Goal: Information Seeking & Learning: Learn about a topic

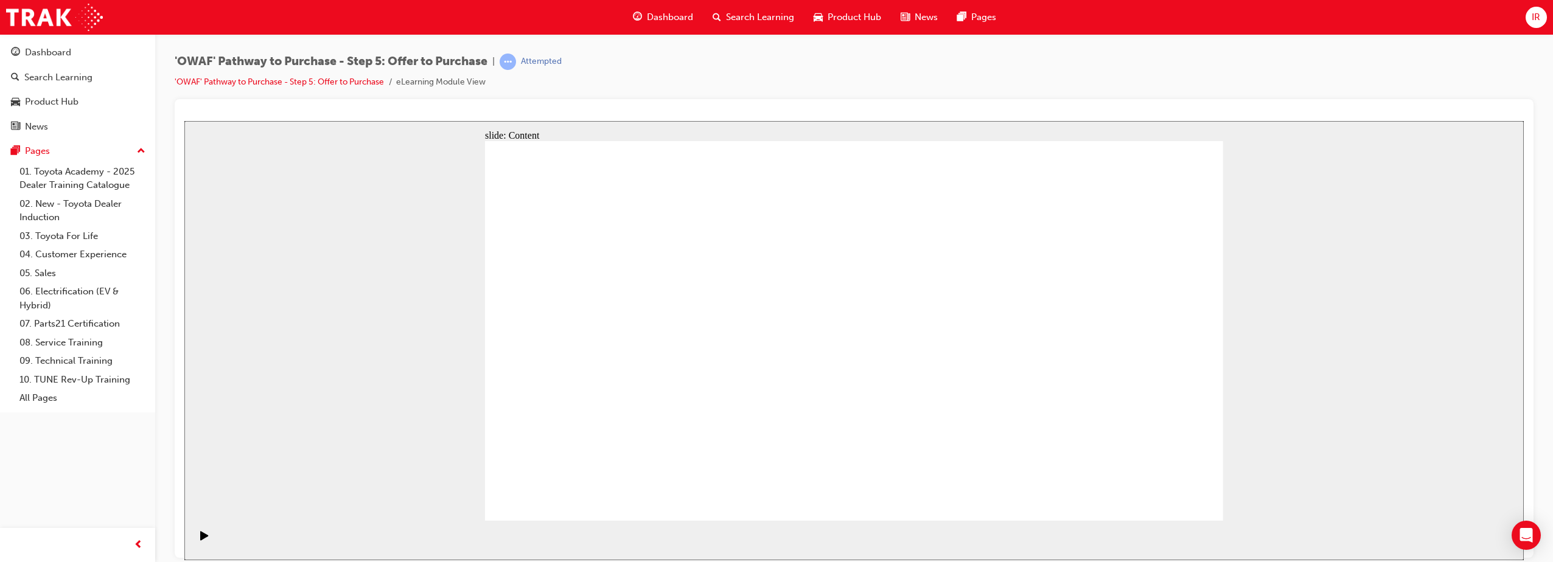
drag, startPoint x: 598, startPoint y: 208, endPoint x: 816, endPoint y: 287, distance: 232.6
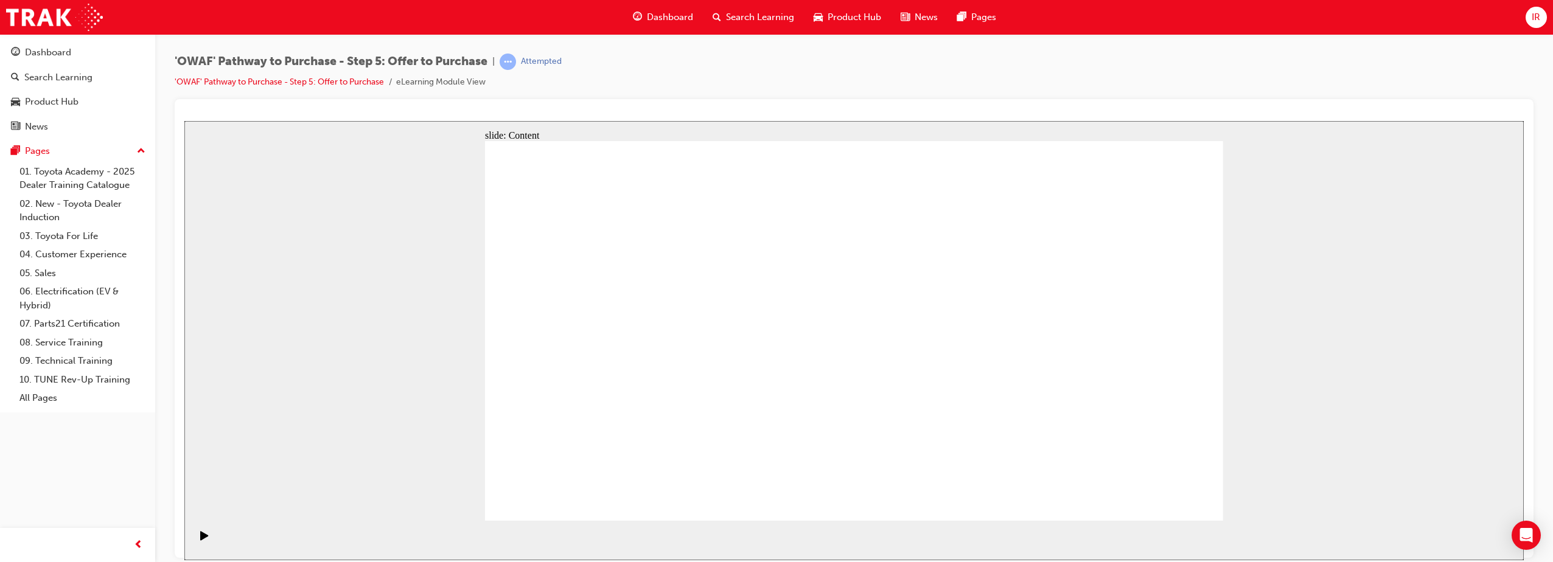
drag, startPoint x: 1154, startPoint y: 503, endPoint x: 1096, endPoint y: 470, distance: 66.5
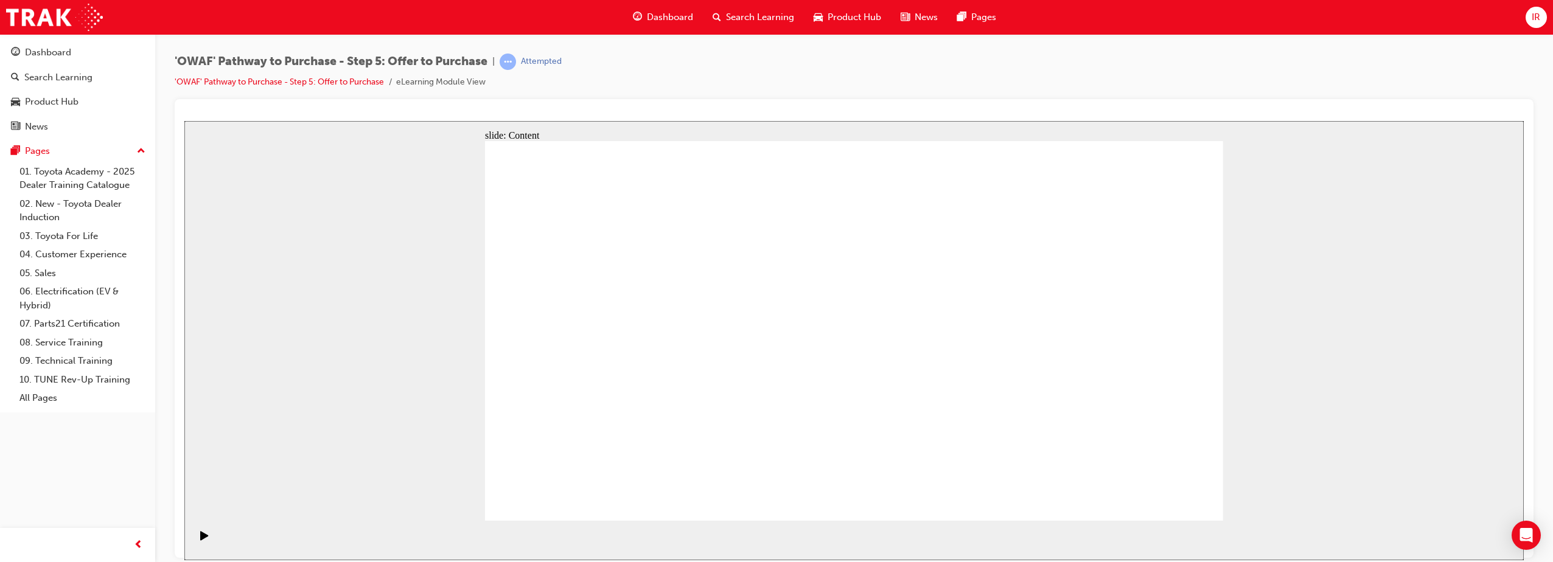
drag, startPoint x: 1176, startPoint y: 490, endPoint x: 1170, endPoint y: 489, distance: 6.1
drag, startPoint x: 1165, startPoint y: 505, endPoint x: 1169, endPoint y: 493, distance: 12.7
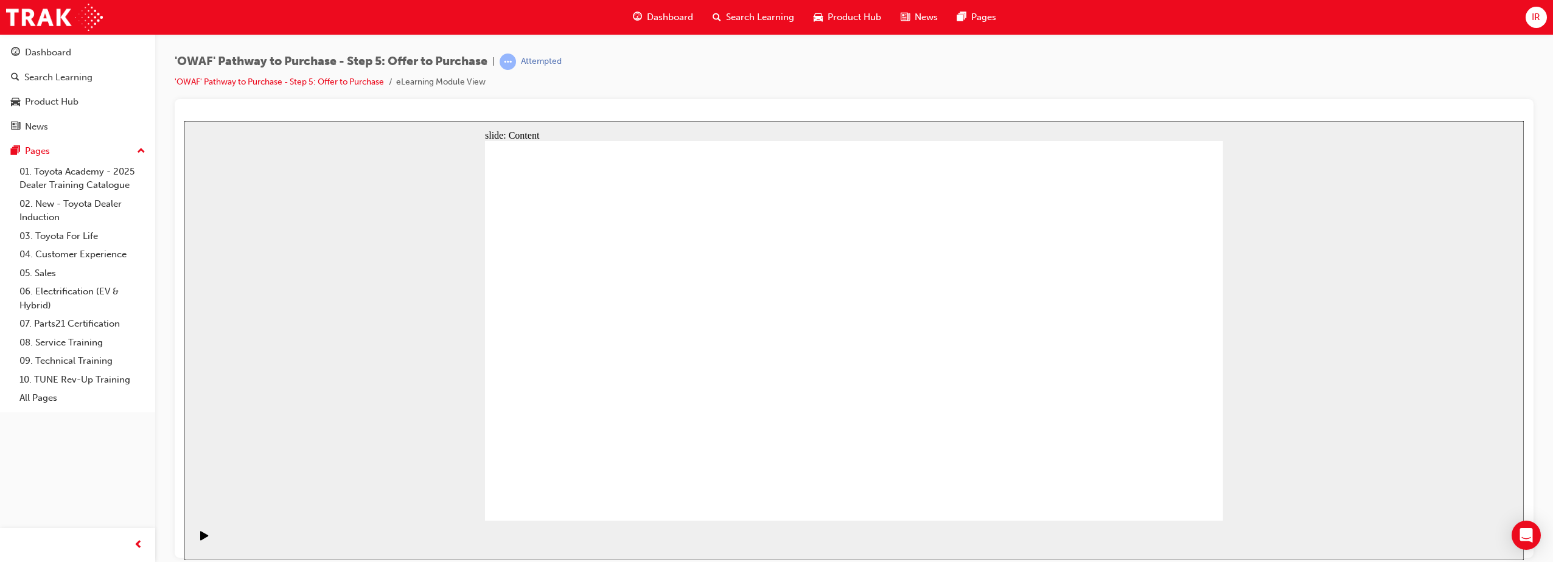
drag, startPoint x: 756, startPoint y: 217, endPoint x: 755, endPoint y: 242, distance: 25.0
drag, startPoint x: 741, startPoint y: 254, endPoint x: 793, endPoint y: 291, distance: 63.8
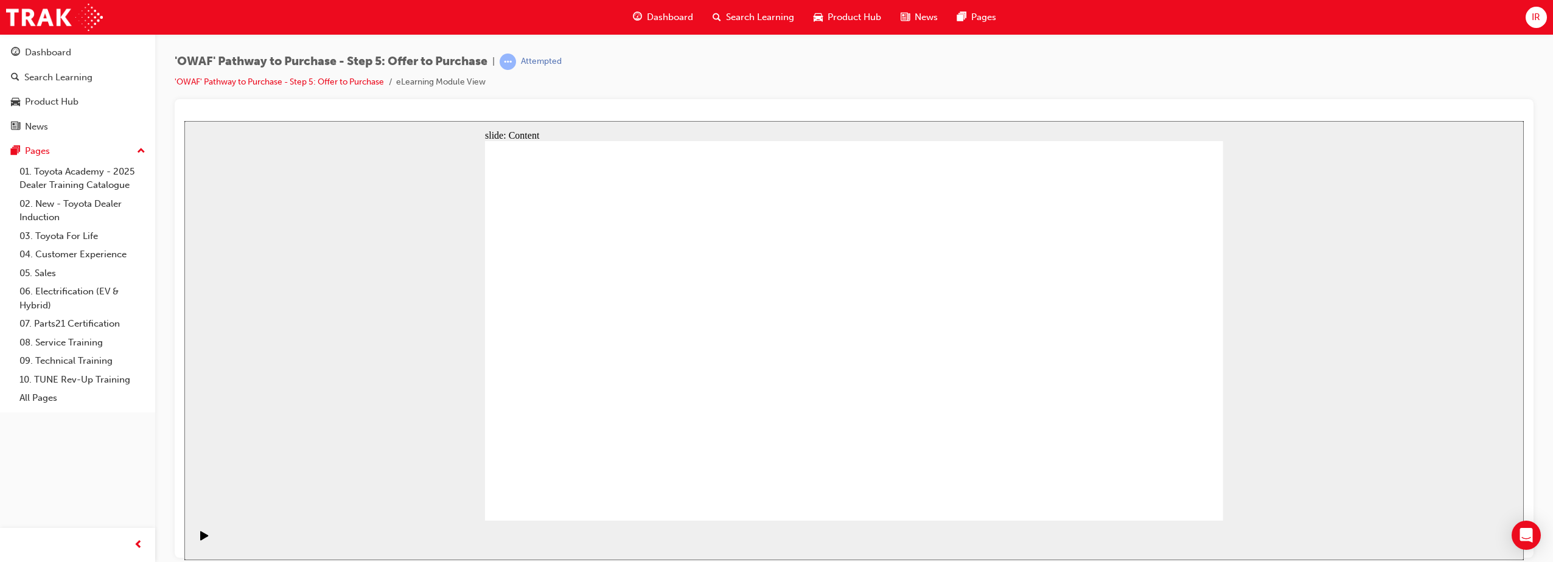
drag, startPoint x: 793, startPoint y: 279, endPoint x: 782, endPoint y: 320, distance: 42.1
drag, startPoint x: 780, startPoint y: 355, endPoint x: 774, endPoint y: 393, distance: 38.2
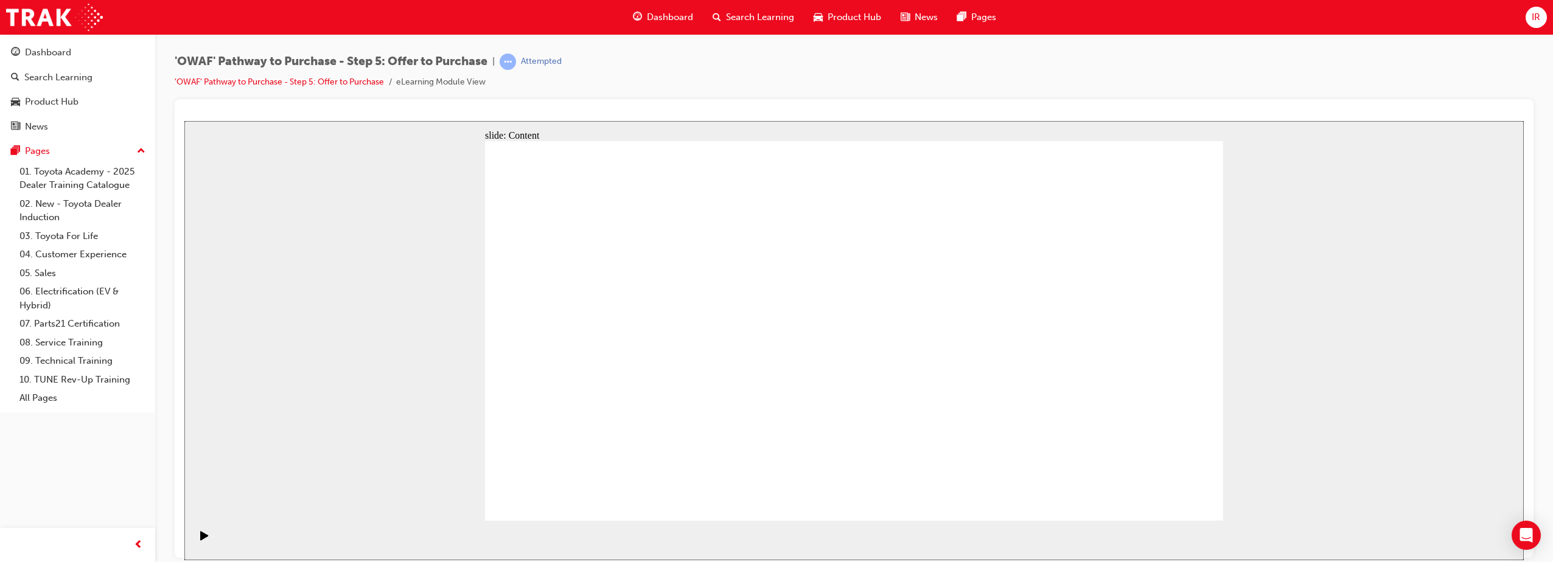
drag, startPoint x: 766, startPoint y: 419, endPoint x: 762, endPoint y: 428, distance: 9.3
drag, startPoint x: 760, startPoint y: 436, endPoint x: 758, endPoint y: 449, distance: 12.3
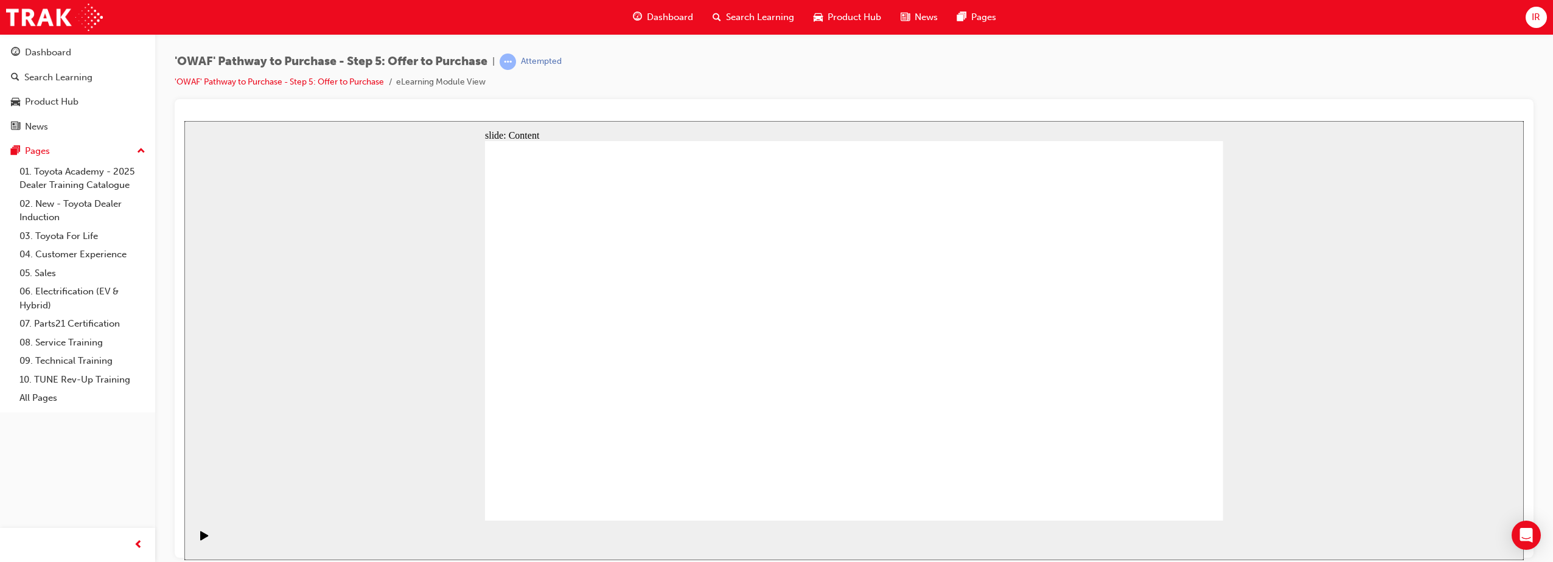
drag, startPoint x: 911, startPoint y: 402, endPoint x: 898, endPoint y: 197, distance: 204.9
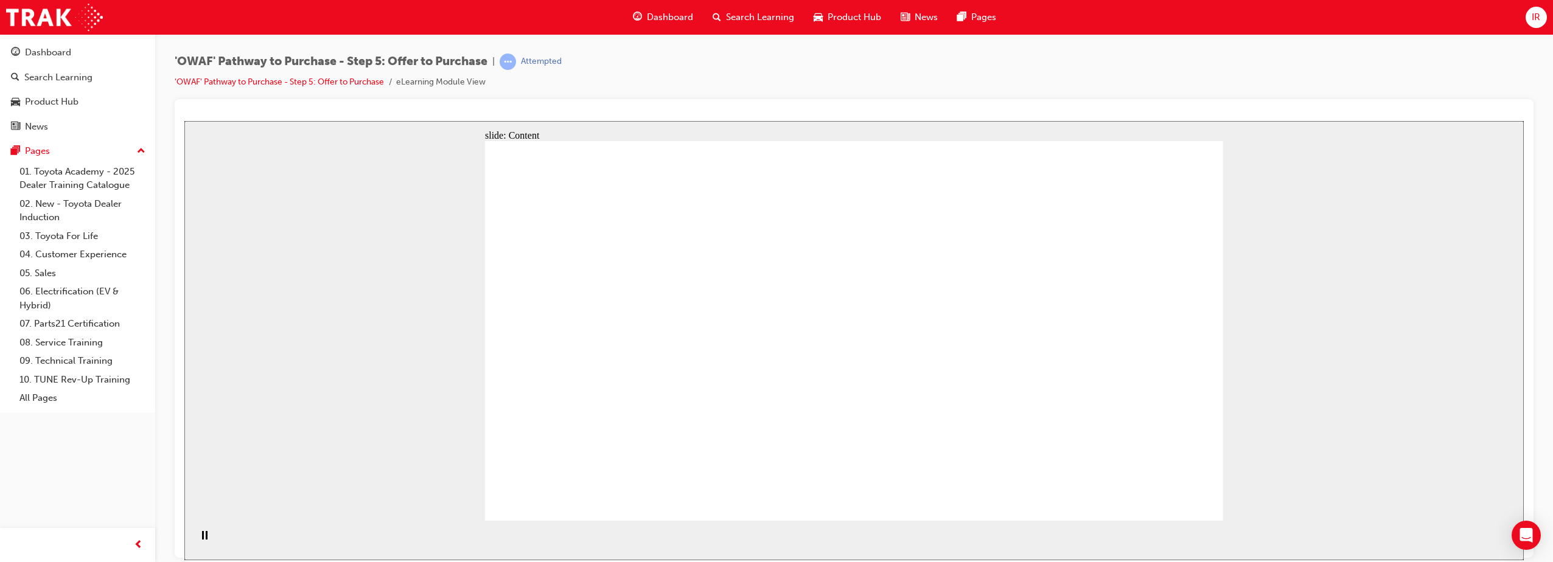
drag, startPoint x: 1006, startPoint y: 223, endPoint x: 998, endPoint y: 228, distance: 9.8
drag, startPoint x: 976, startPoint y: 349, endPoint x: 962, endPoint y: 334, distance: 21.1
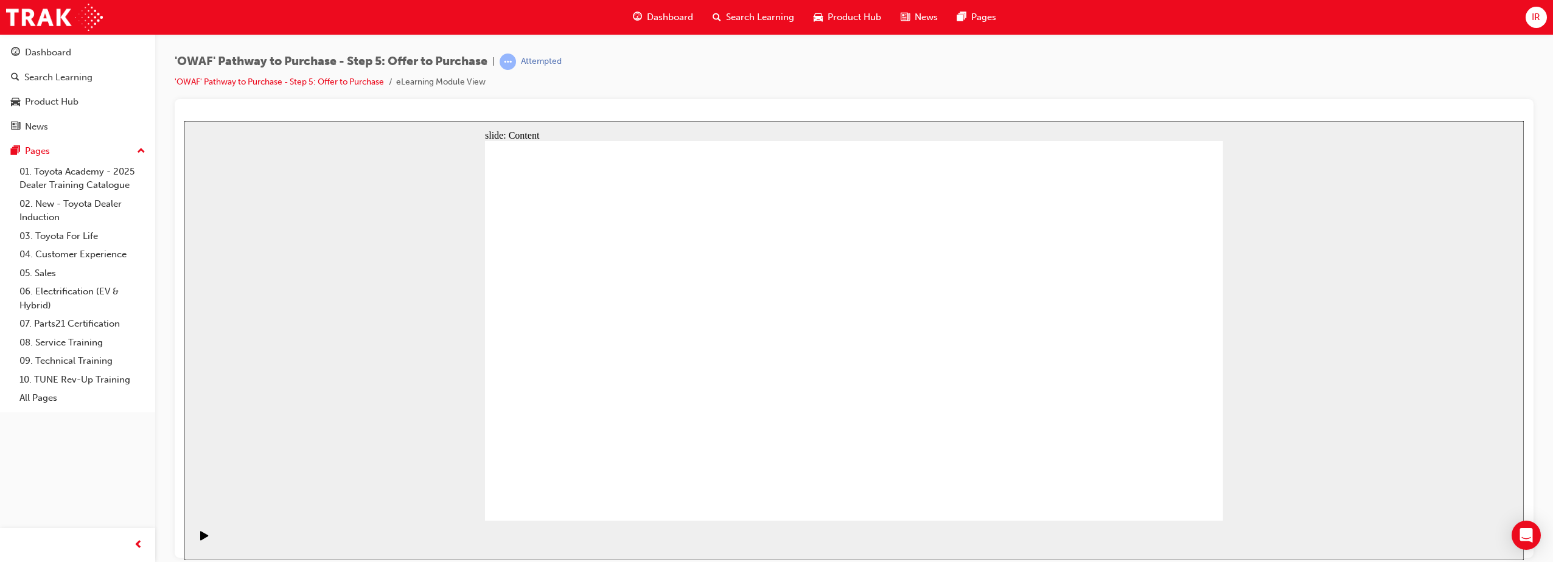
drag, startPoint x: 1200, startPoint y: 495, endPoint x: 1185, endPoint y: 491, distance: 16.4
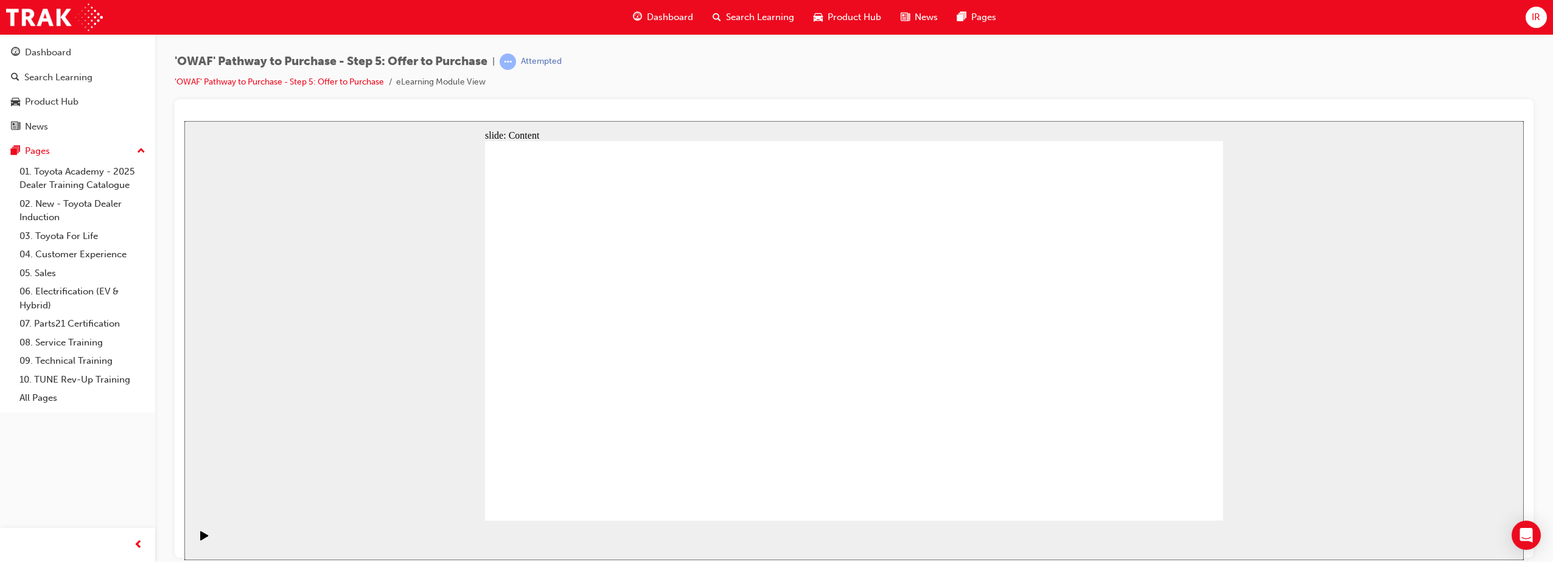
drag, startPoint x: 794, startPoint y: 266, endPoint x: 873, endPoint y: 265, distance: 79.1
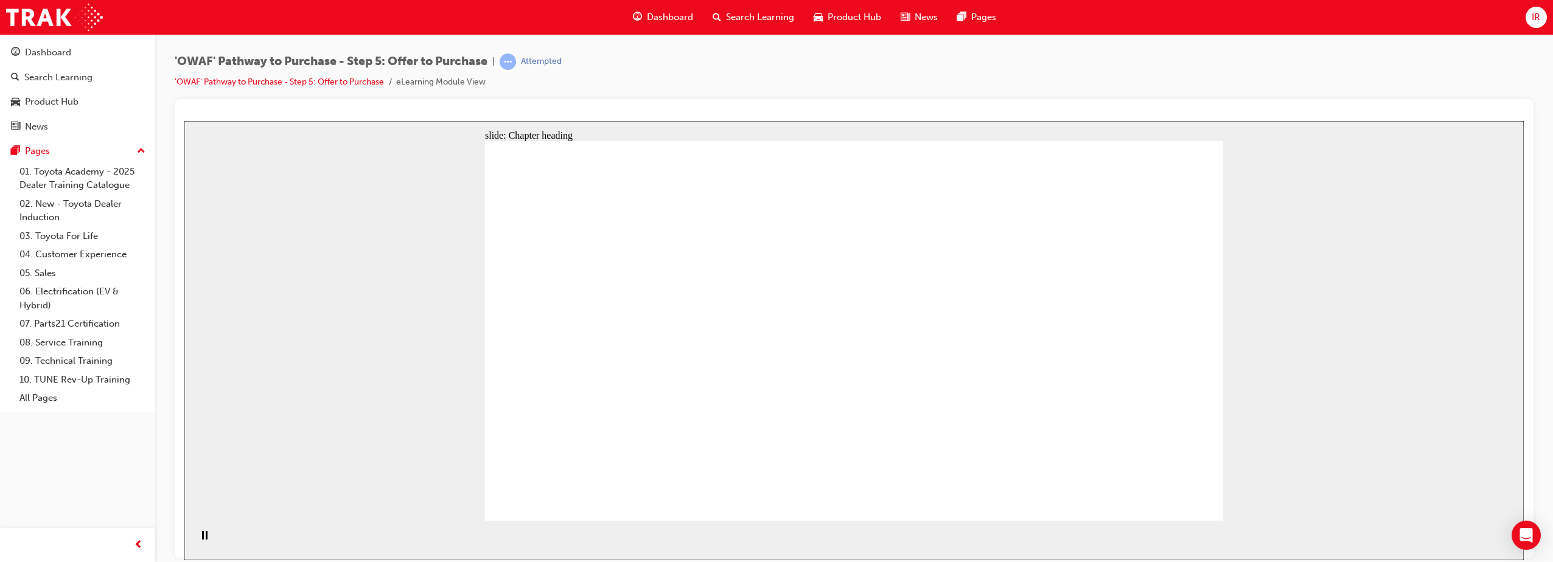
drag, startPoint x: 1161, startPoint y: 503, endPoint x: 1154, endPoint y: 492, distance: 13.5
drag, startPoint x: 600, startPoint y: 342, endPoint x: 628, endPoint y: 351, distance: 29.5
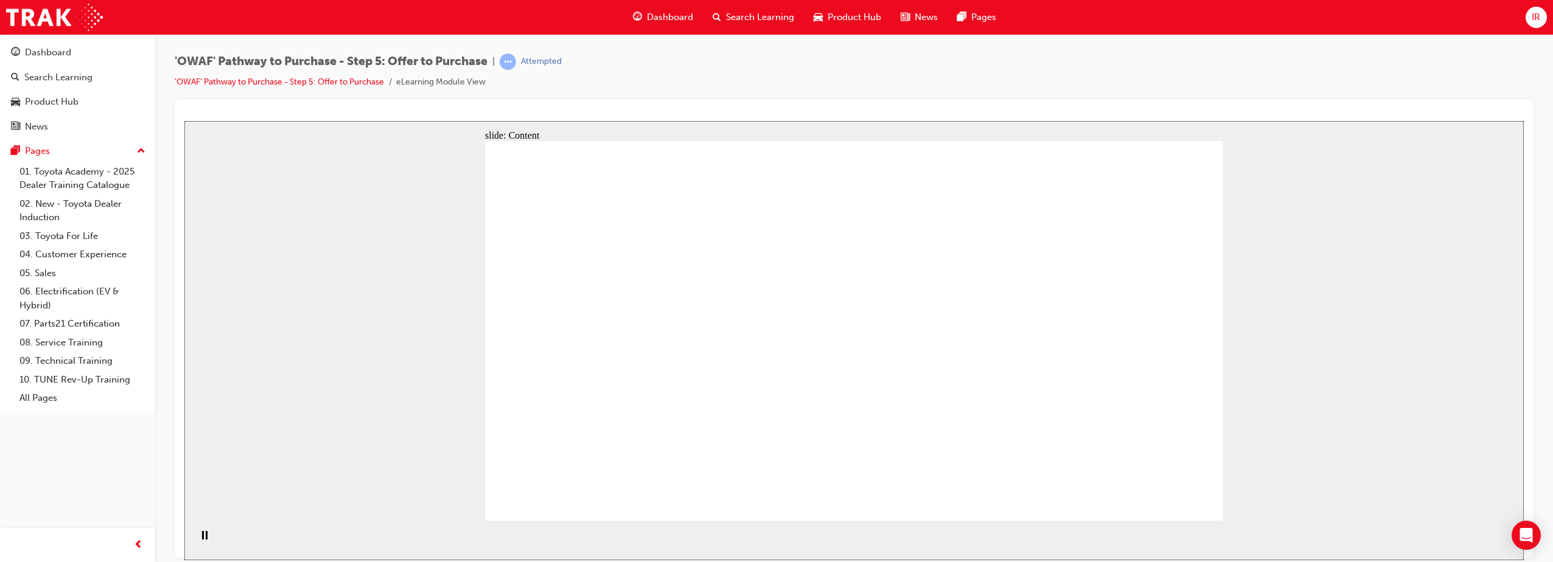
drag, startPoint x: 944, startPoint y: 318, endPoint x: 545, endPoint y: 397, distance: 405.9
drag, startPoint x: 726, startPoint y: 367, endPoint x: 767, endPoint y: 335, distance: 51.6
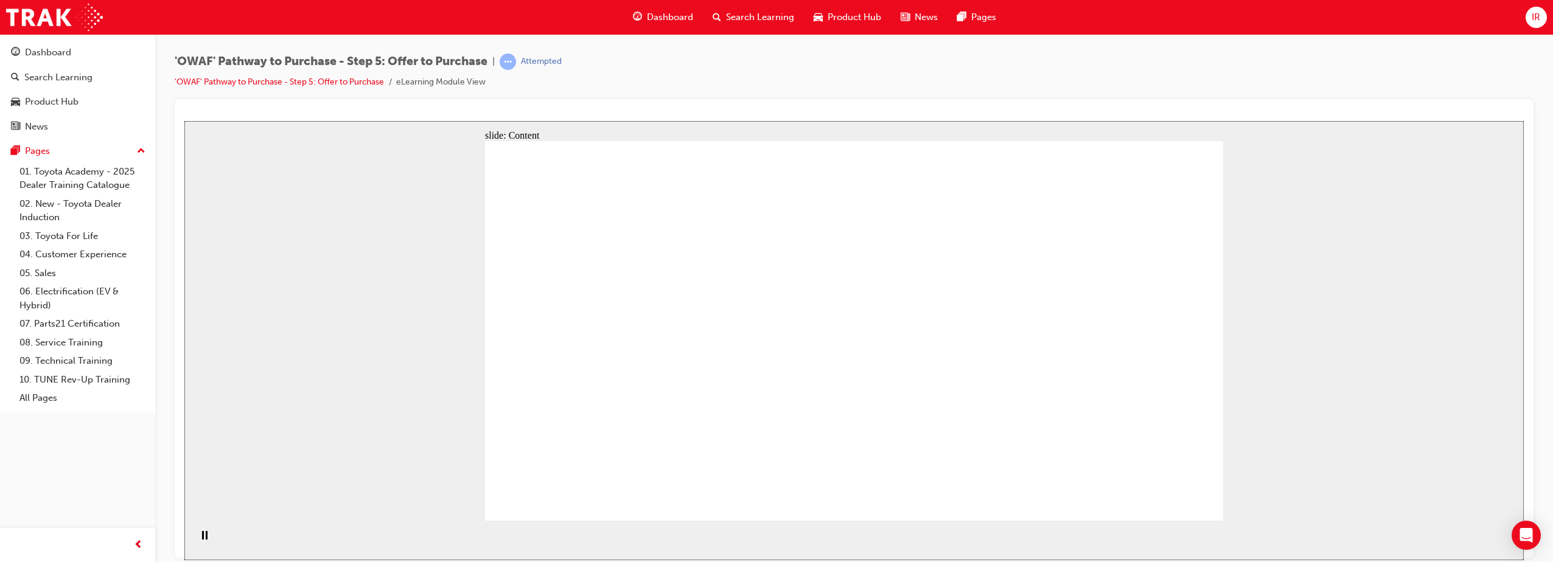
drag, startPoint x: 776, startPoint y: 328, endPoint x: 855, endPoint y: 320, distance: 79.6
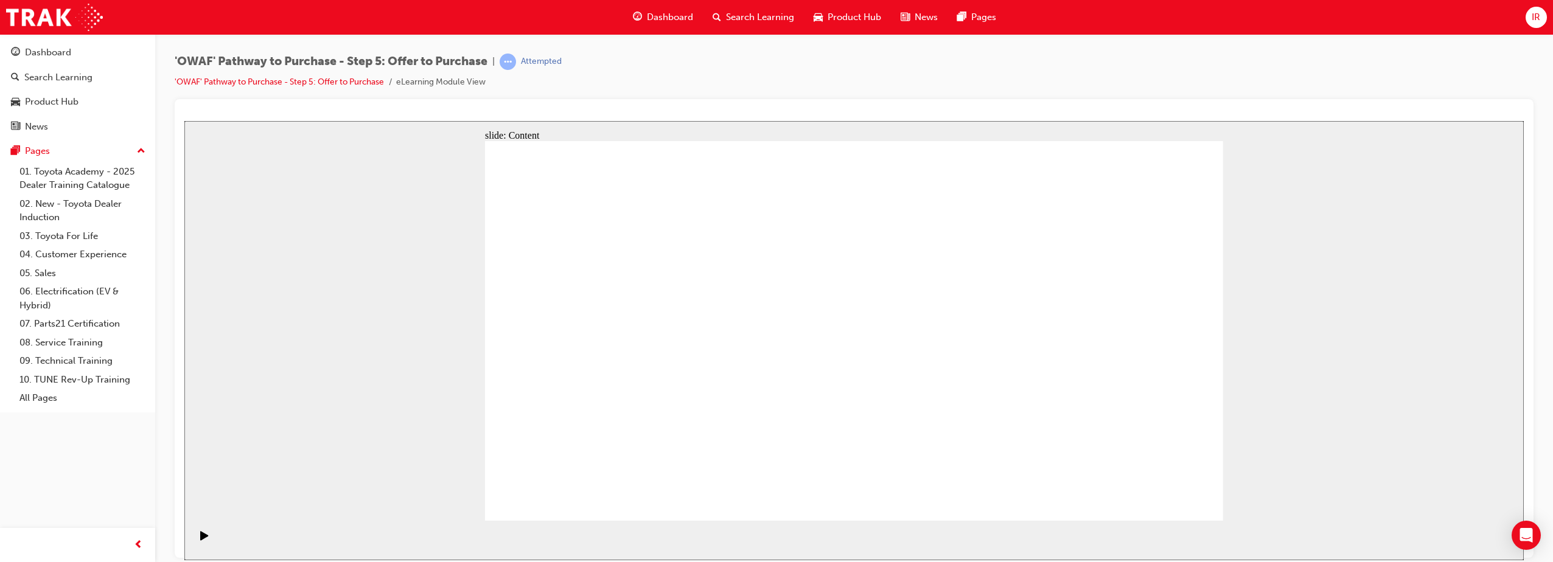
drag, startPoint x: 756, startPoint y: 295, endPoint x: 855, endPoint y: 269, distance: 101.9
drag, startPoint x: 792, startPoint y: 265, endPoint x: 961, endPoint y: 301, distance: 173.0
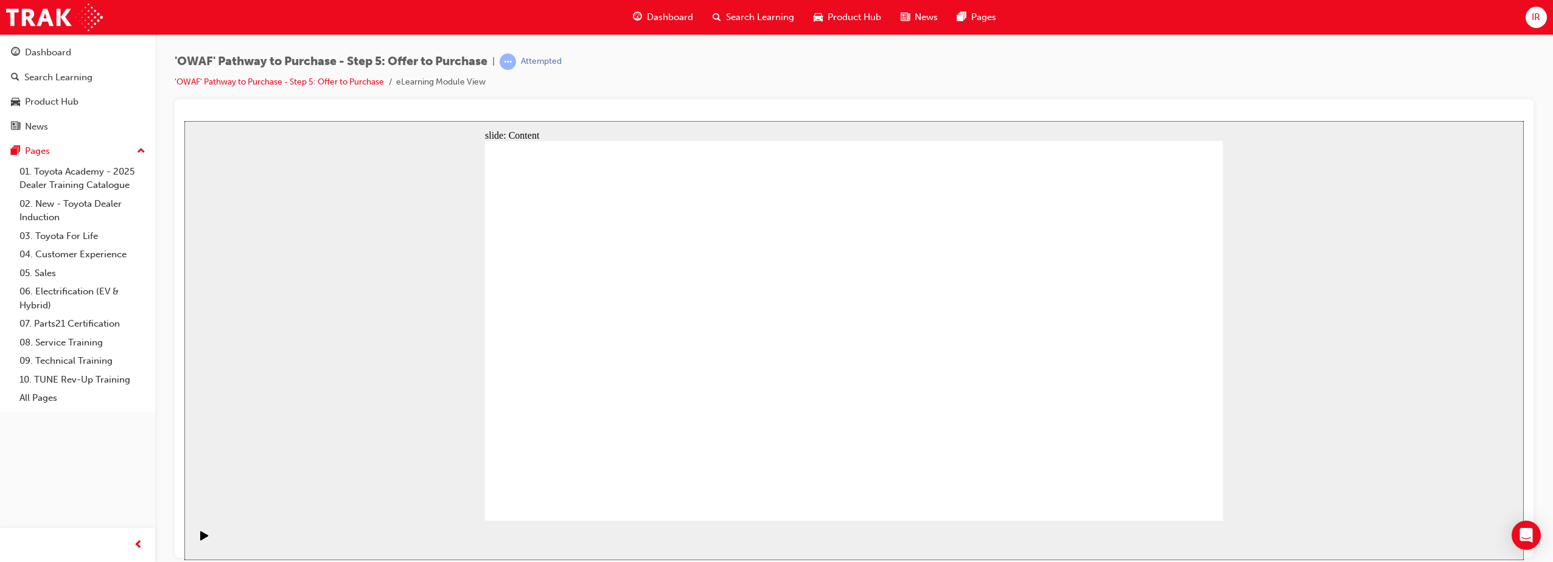
drag, startPoint x: 902, startPoint y: 289, endPoint x: 937, endPoint y: 282, distance: 35.3
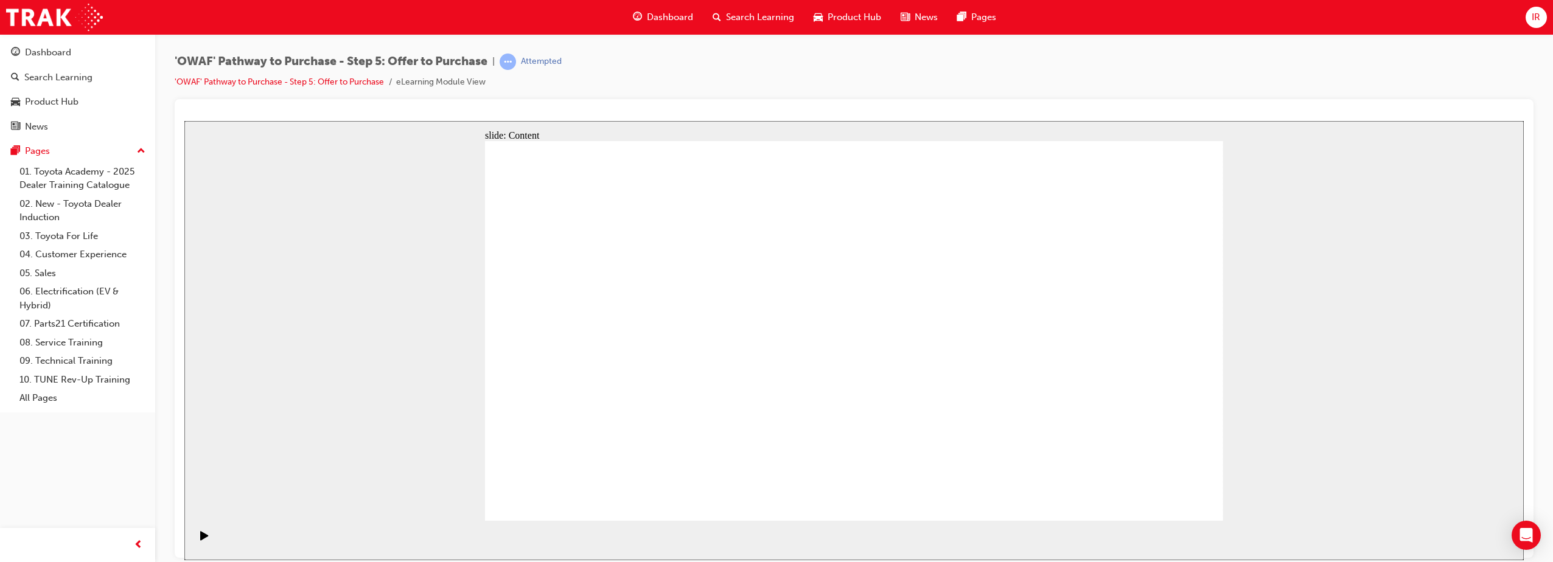
drag, startPoint x: 711, startPoint y: 299, endPoint x: 713, endPoint y: 313, distance: 14.1
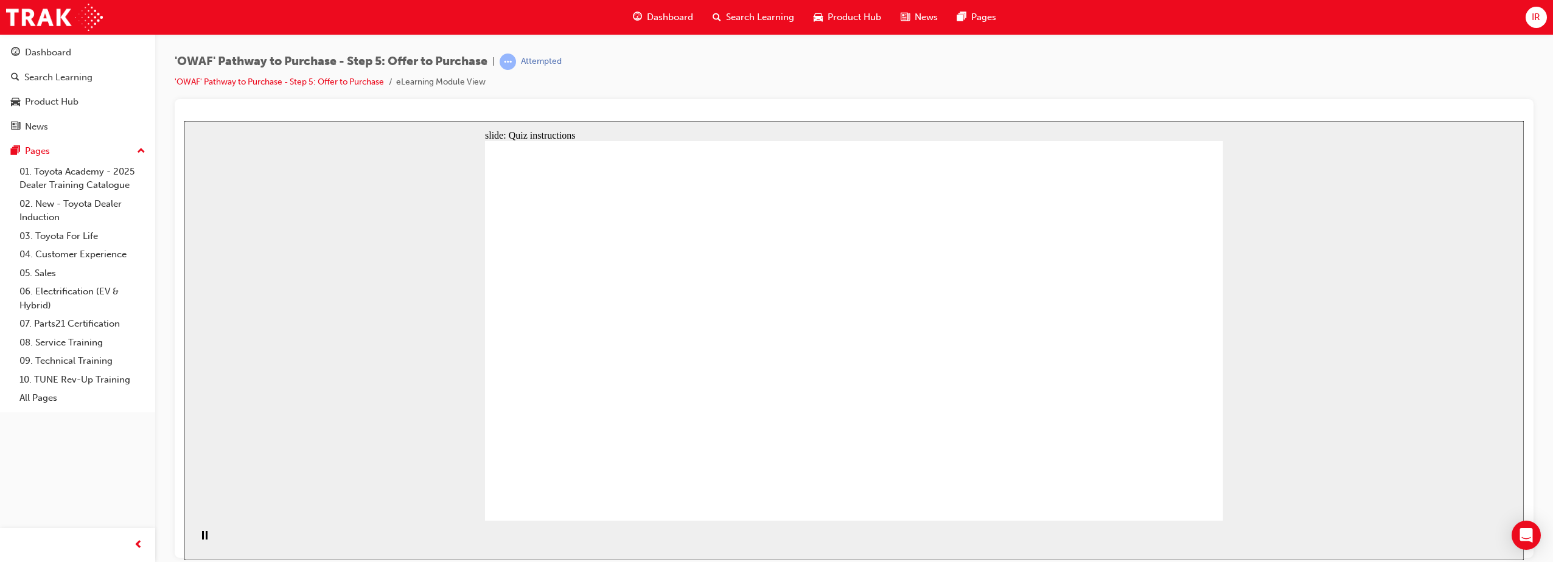
radio input "true"
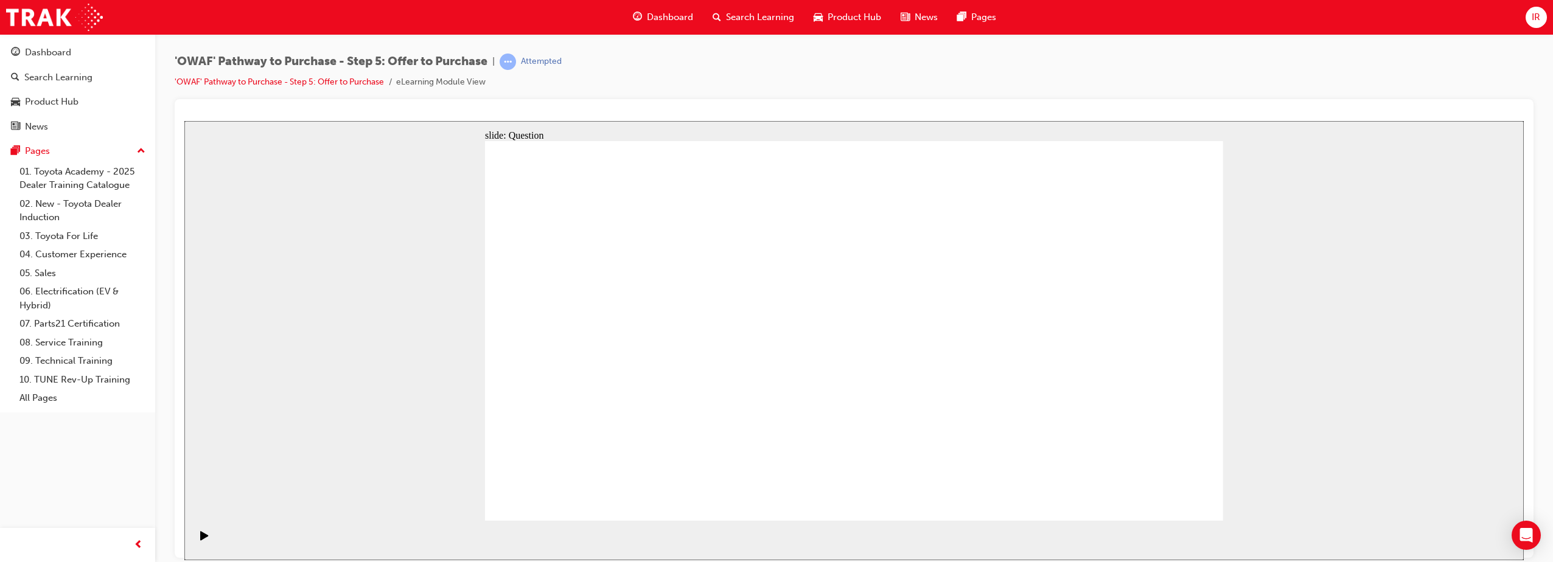
radio input "false"
radio input "true"
drag, startPoint x: 596, startPoint y: 309, endPoint x: 583, endPoint y: 307, distance: 13.0
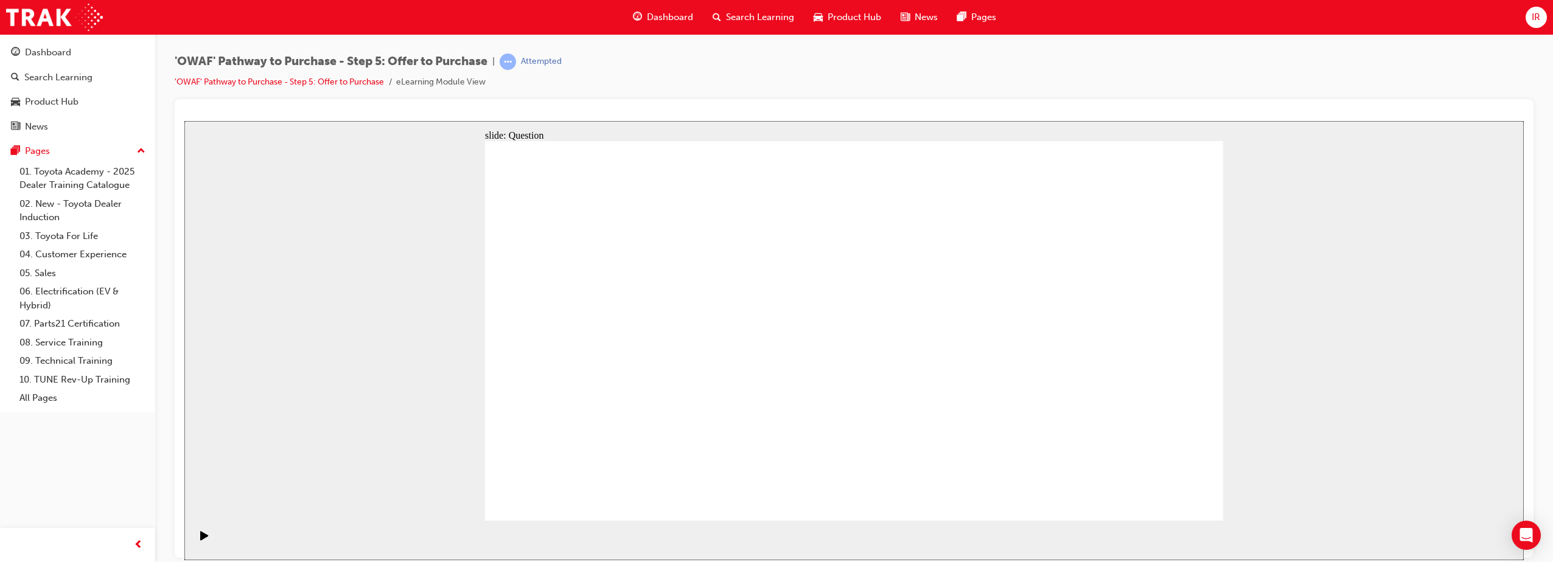
drag, startPoint x: 587, startPoint y: 315, endPoint x: 639, endPoint y: 408, distance: 106.3
drag, startPoint x: 677, startPoint y: 307, endPoint x: 670, endPoint y: 307, distance: 6.7
drag, startPoint x: 639, startPoint y: 418, endPoint x: 579, endPoint y: 311, distance: 122.9
drag, startPoint x: 1020, startPoint y: 320, endPoint x: 1004, endPoint y: 315, distance: 17.0
drag, startPoint x: 1105, startPoint y: 312, endPoint x: 620, endPoint y: 413, distance: 495.6
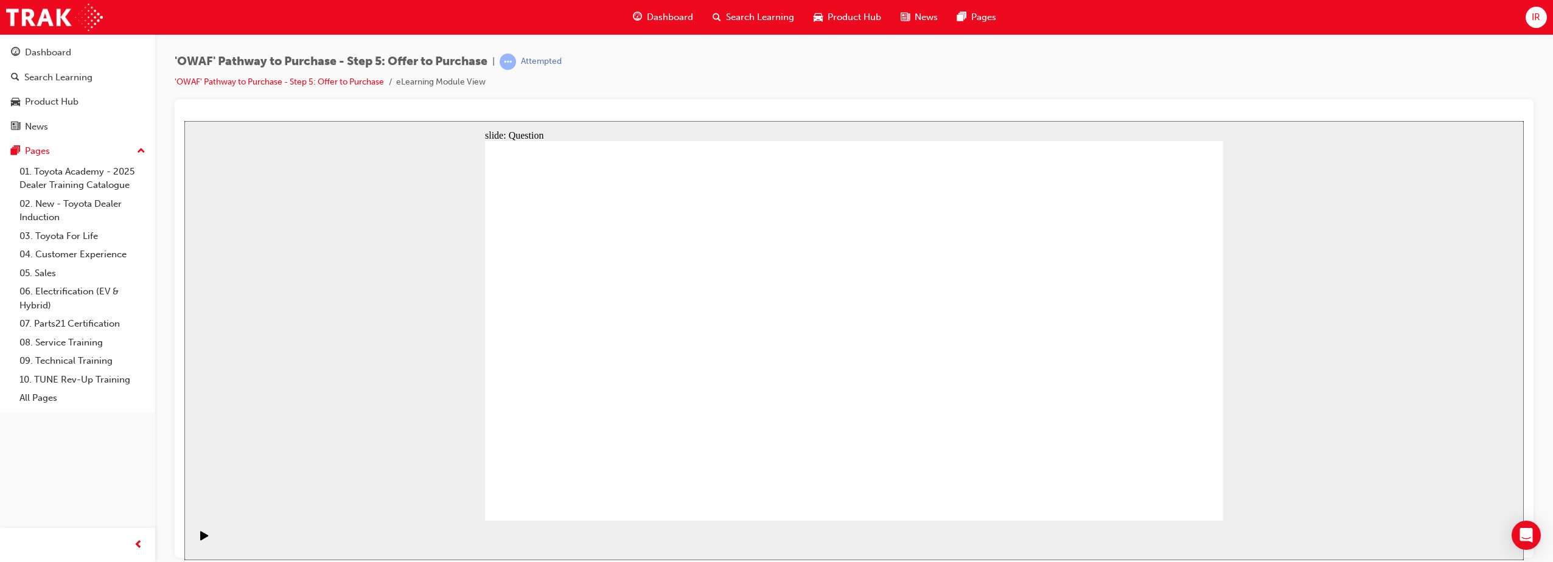
drag, startPoint x: 1004, startPoint y: 304, endPoint x: 759, endPoint y: 395, distance: 261.5
drag, startPoint x: 802, startPoint y: 312, endPoint x: 947, endPoint y: 391, distance: 165.4
drag, startPoint x: 963, startPoint y: 415, endPoint x: 1099, endPoint y: 409, distance: 135.9
drag, startPoint x: 600, startPoint y: 319, endPoint x: 960, endPoint y: 415, distance: 372.2
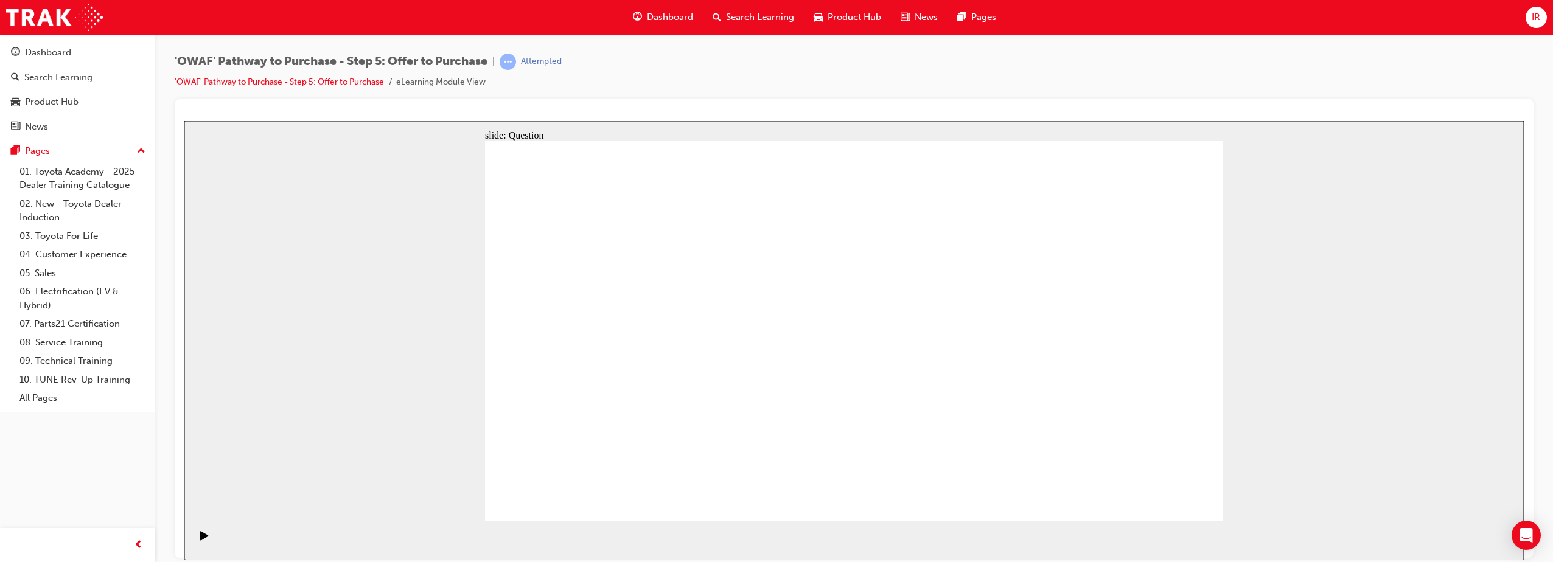
drag, startPoint x: 1031, startPoint y: 315, endPoint x: 860, endPoint y: 336, distance: 172.3
drag, startPoint x: 982, startPoint y: 419, endPoint x: 654, endPoint y: 355, distance: 333.7
drag, startPoint x: 659, startPoint y: 344, endPoint x: 624, endPoint y: 303, distance: 54.4
drag, startPoint x: 1144, startPoint y: 361, endPoint x: 654, endPoint y: 364, distance: 490.6
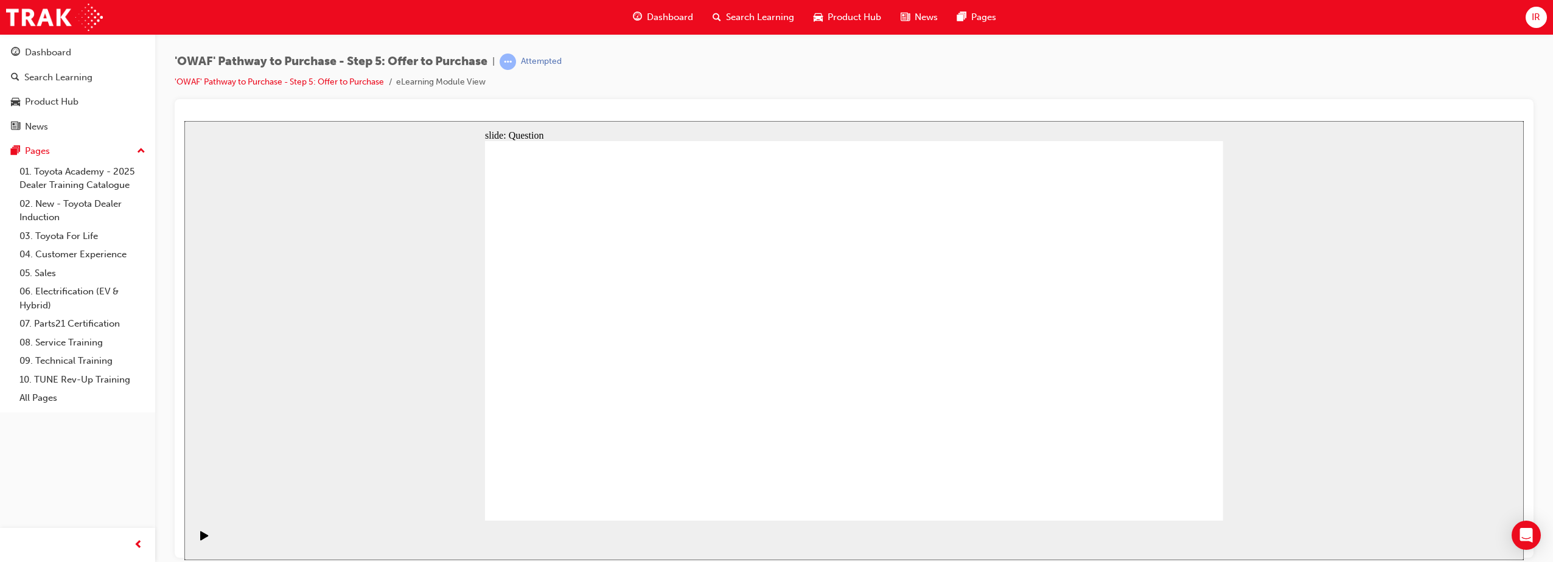
drag, startPoint x: 1124, startPoint y: 426, endPoint x: 643, endPoint y: 441, distance: 481.1
drag, startPoint x: 993, startPoint y: 352, endPoint x: 818, endPoint y: 360, distance: 175.5
drag, startPoint x: 1083, startPoint y: 312, endPoint x: 796, endPoint y: 433, distance: 311.6
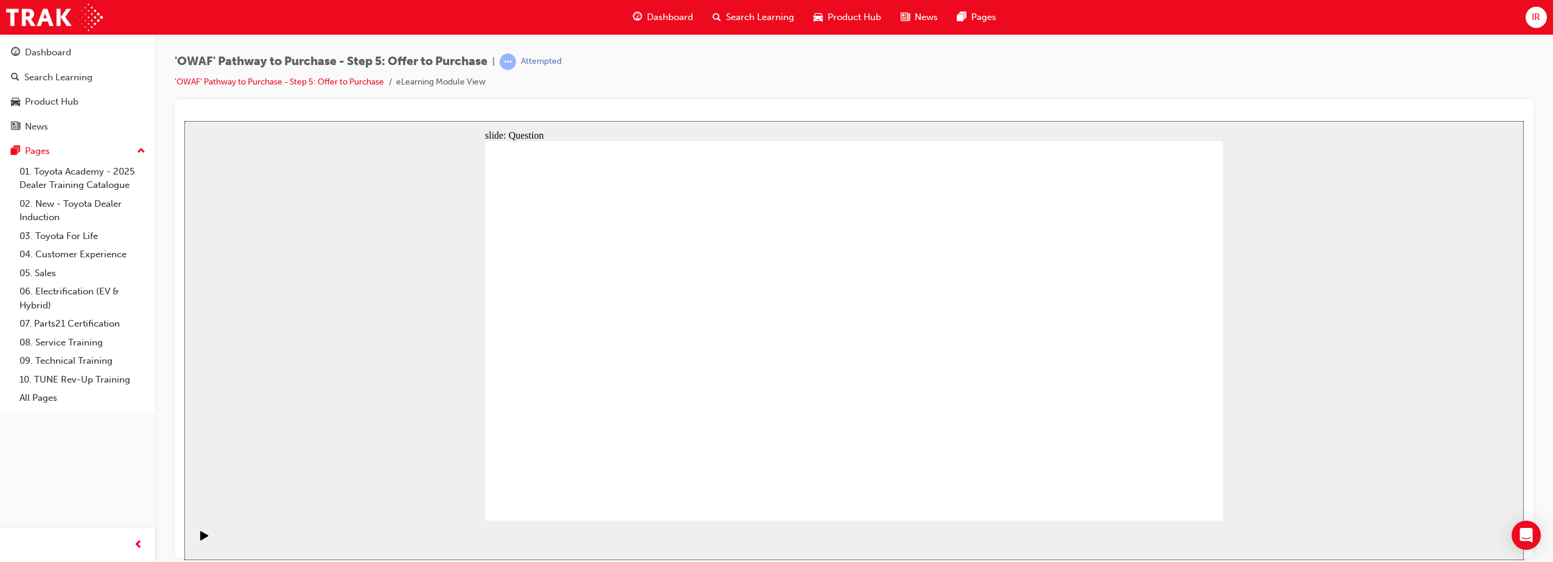
checkbox input "true"
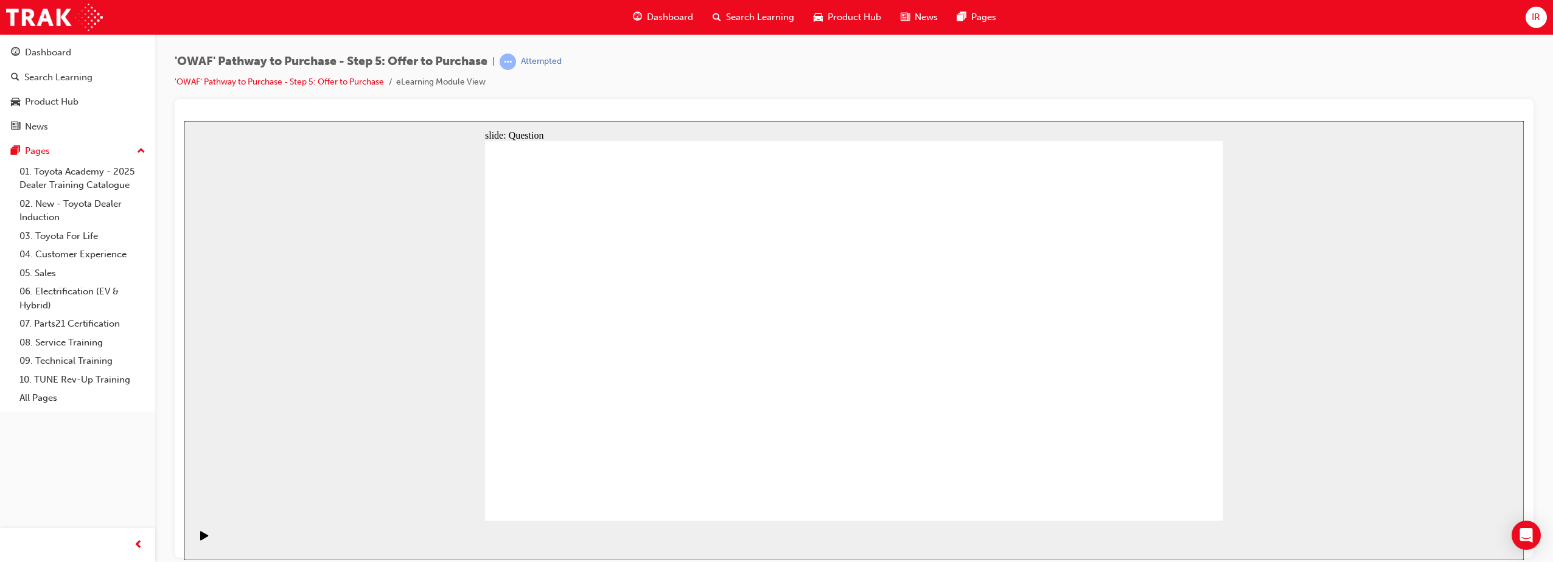
checkbox input "true"
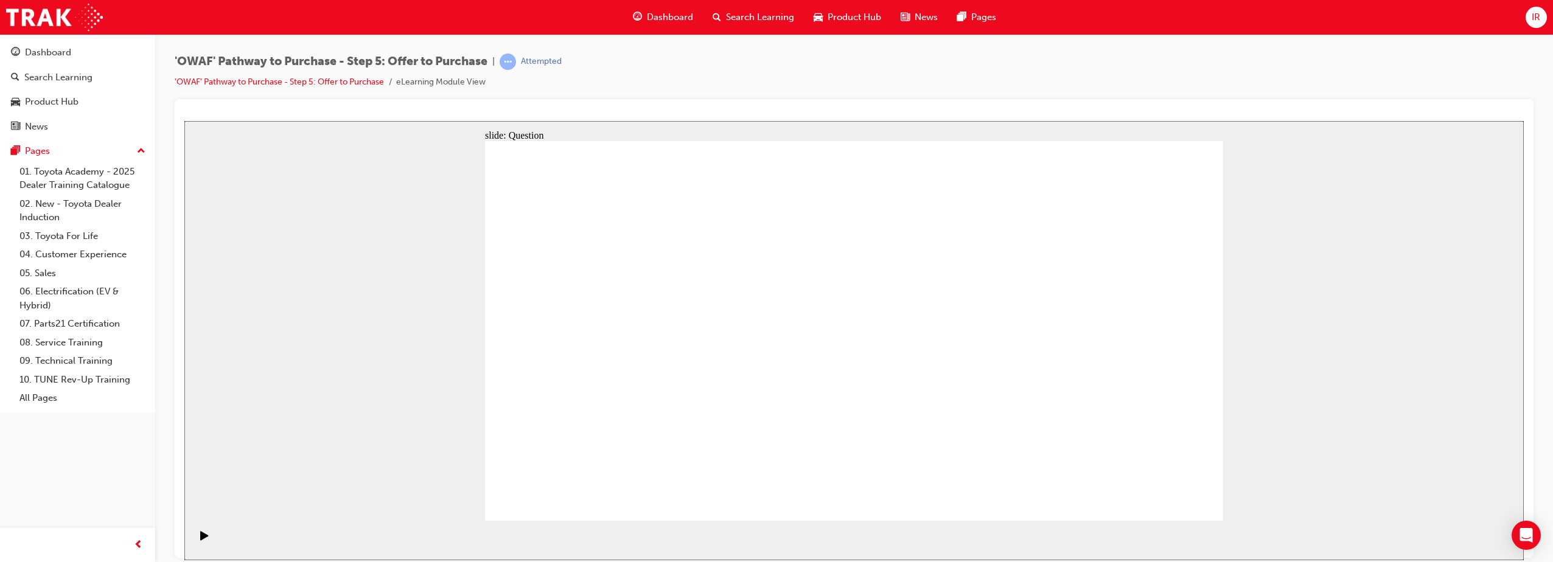
checkbox input "false"
checkbox input "true"
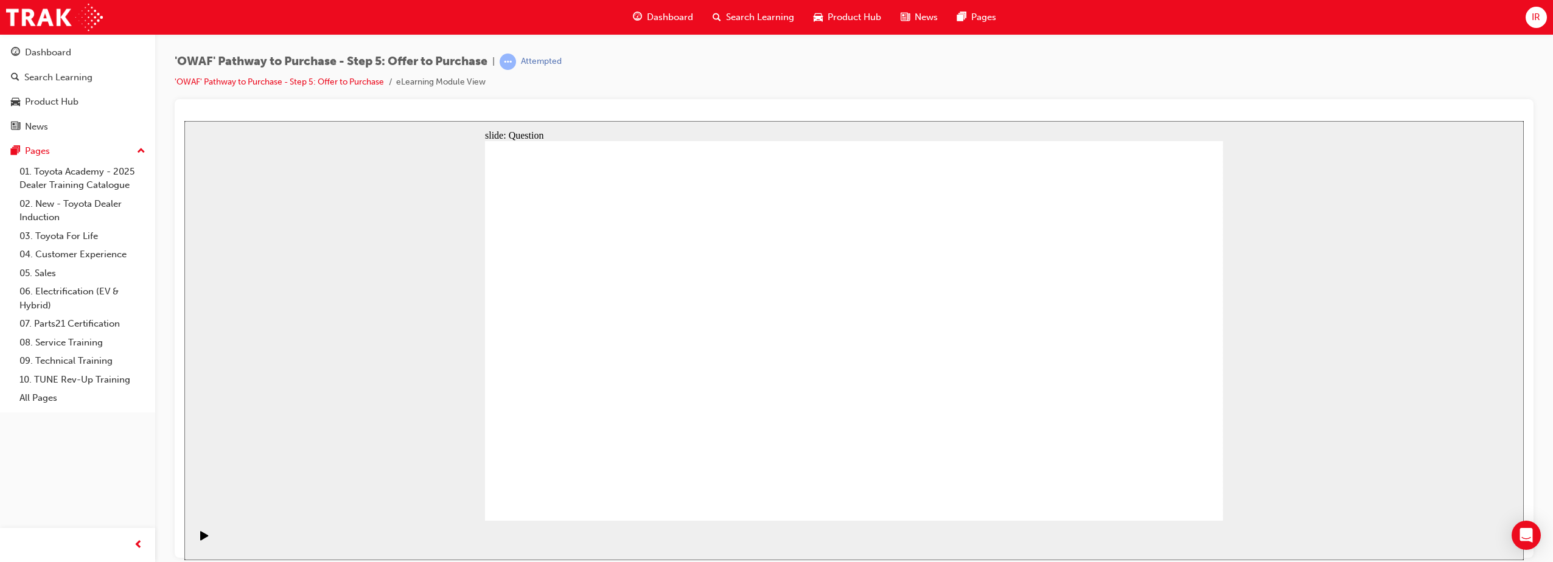
radio input "false"
radio input "true"
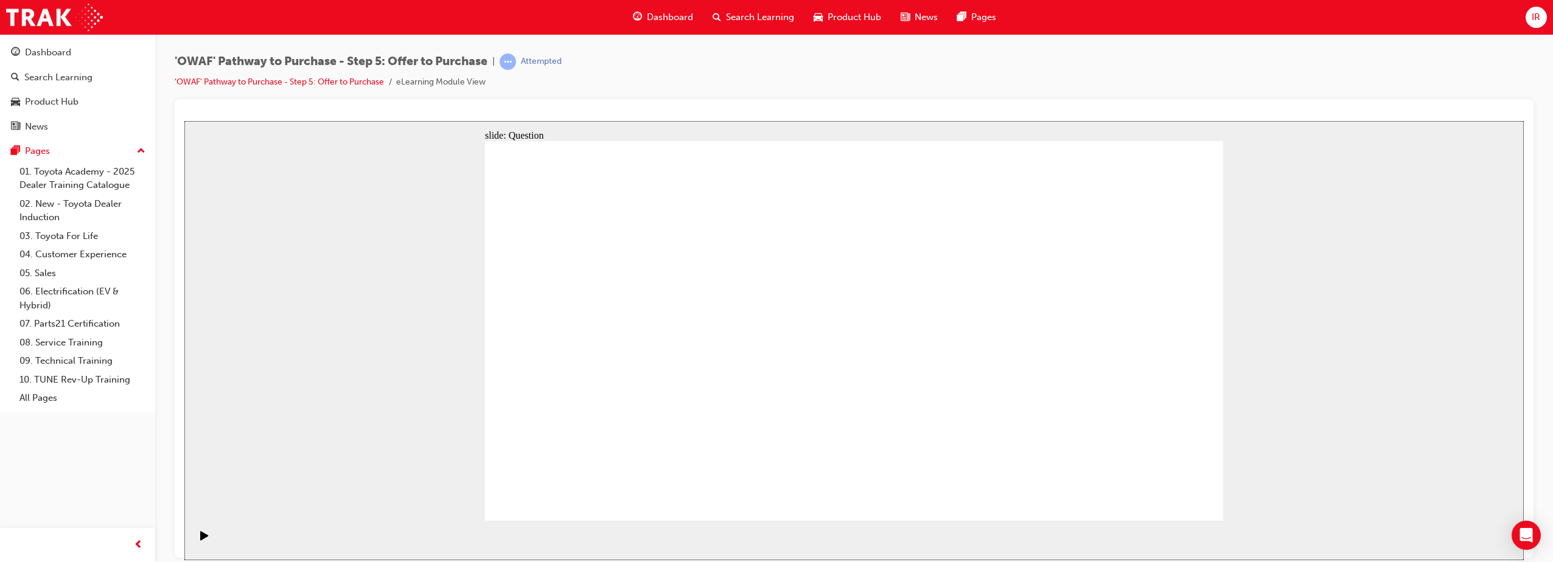
radio input "true"
drag, startPoint x: 1158, startPoint y: 484, endPoint x: 1156, endPoint y: 492, distance: 8.9
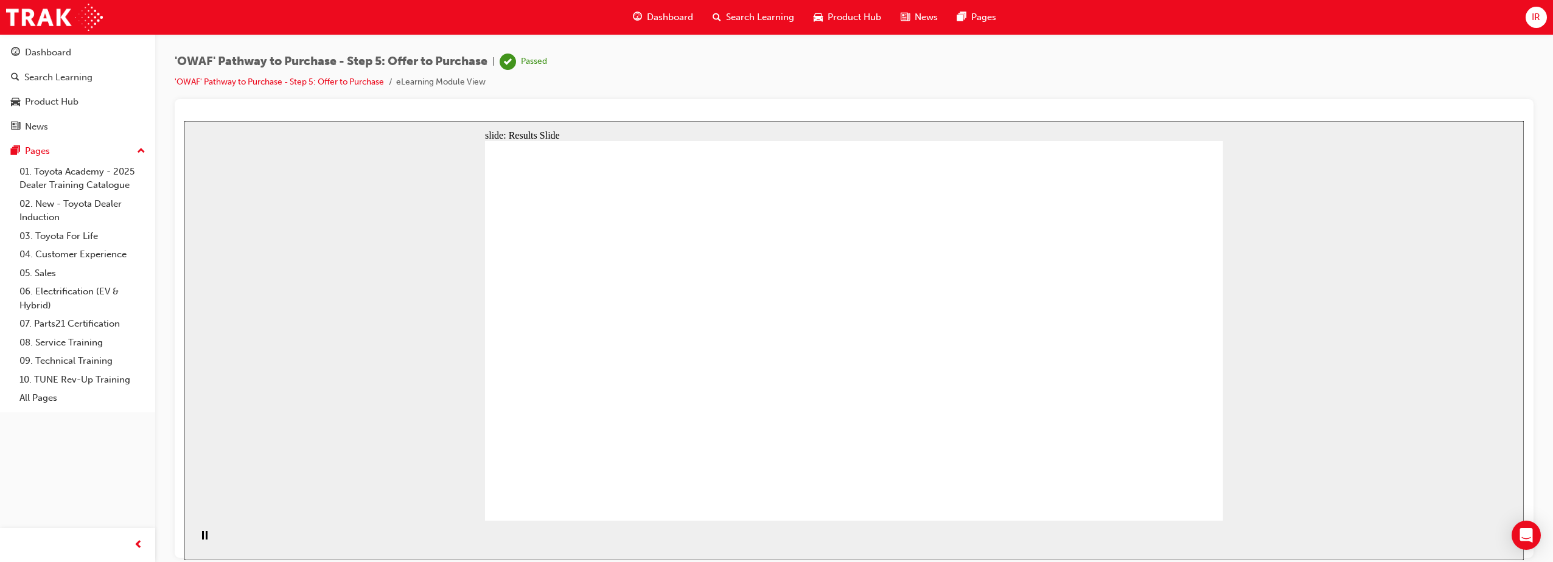
click at [749, 15] on span "Search Learning" at bounding box center [760, 17] width 68 height 14
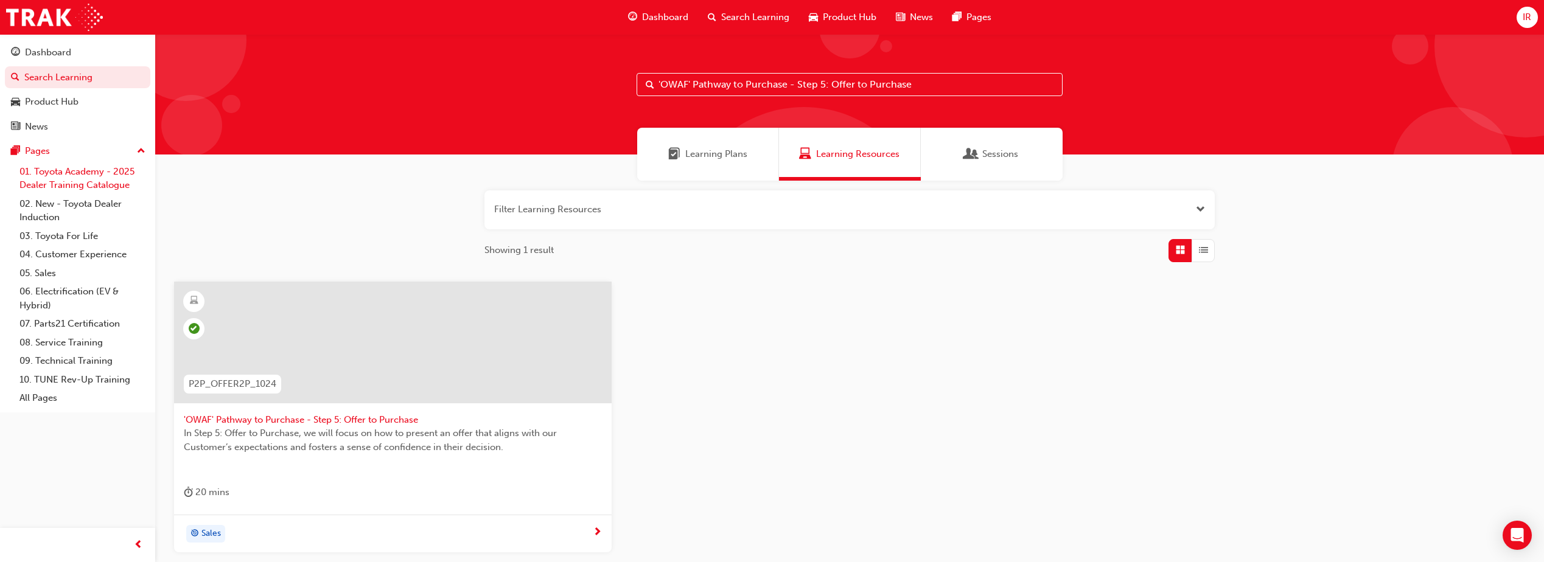
drag, startPoint x: 923, startPoint y: 85, endPoint x: 134, endPoint y: 173, distance: 793.8
click at [131, 171] on div "Dashboard Search Learning Product Hub News Pages Pages 01. Toyota Academy - 202…" at bounding box center [772, 335] width 1544 height 671
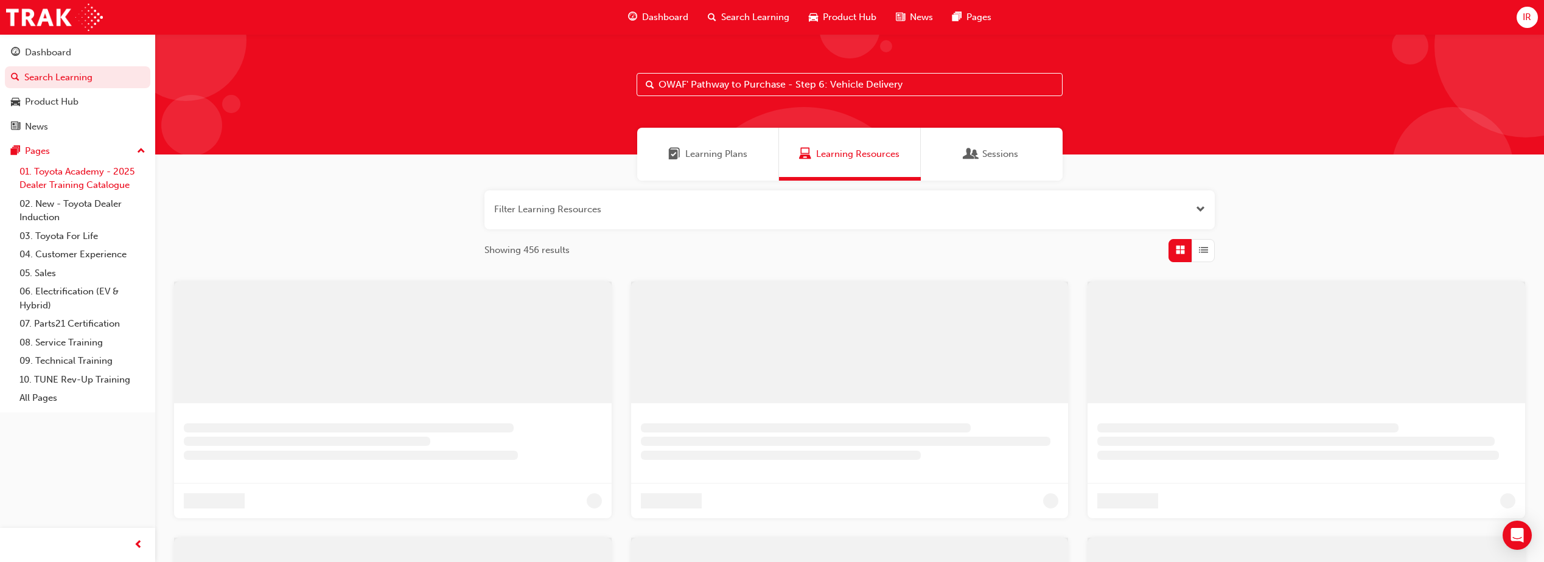
type input "OWAF' Pathway to Purchase - Step 6: Vehicle Delivery"
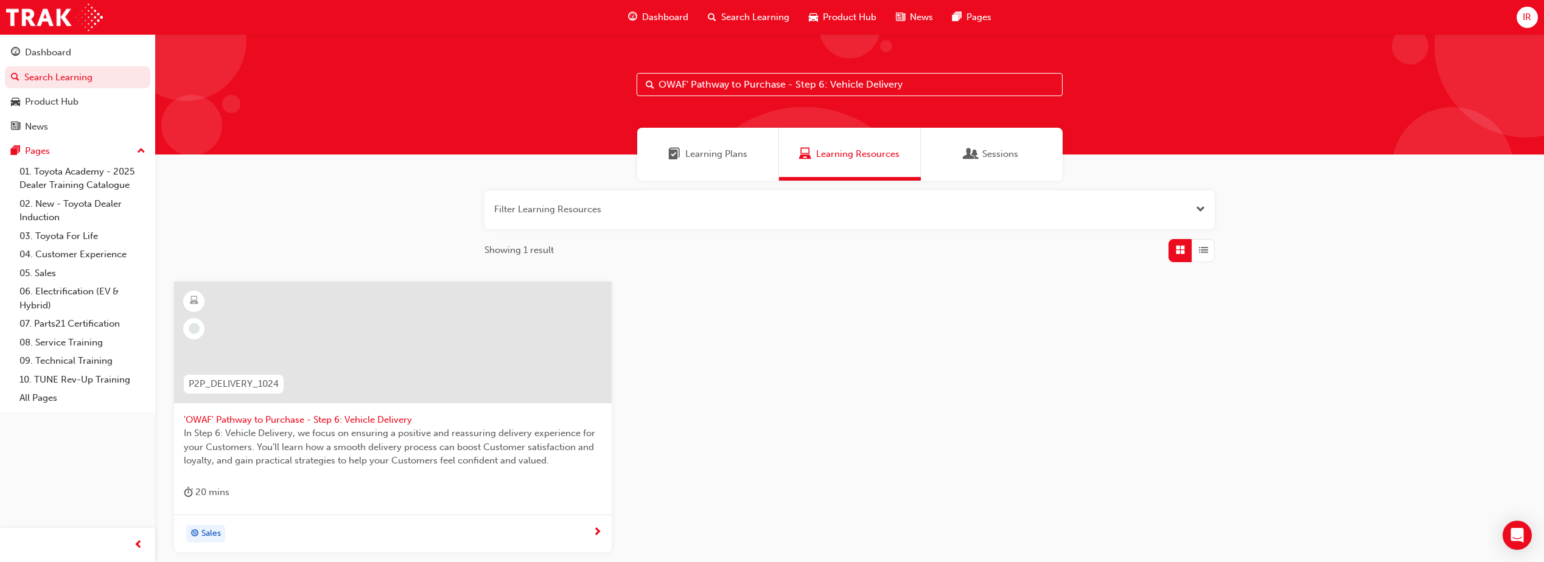
click at [368, 351] on div at bounding box center [393, 343] width 438 height 122
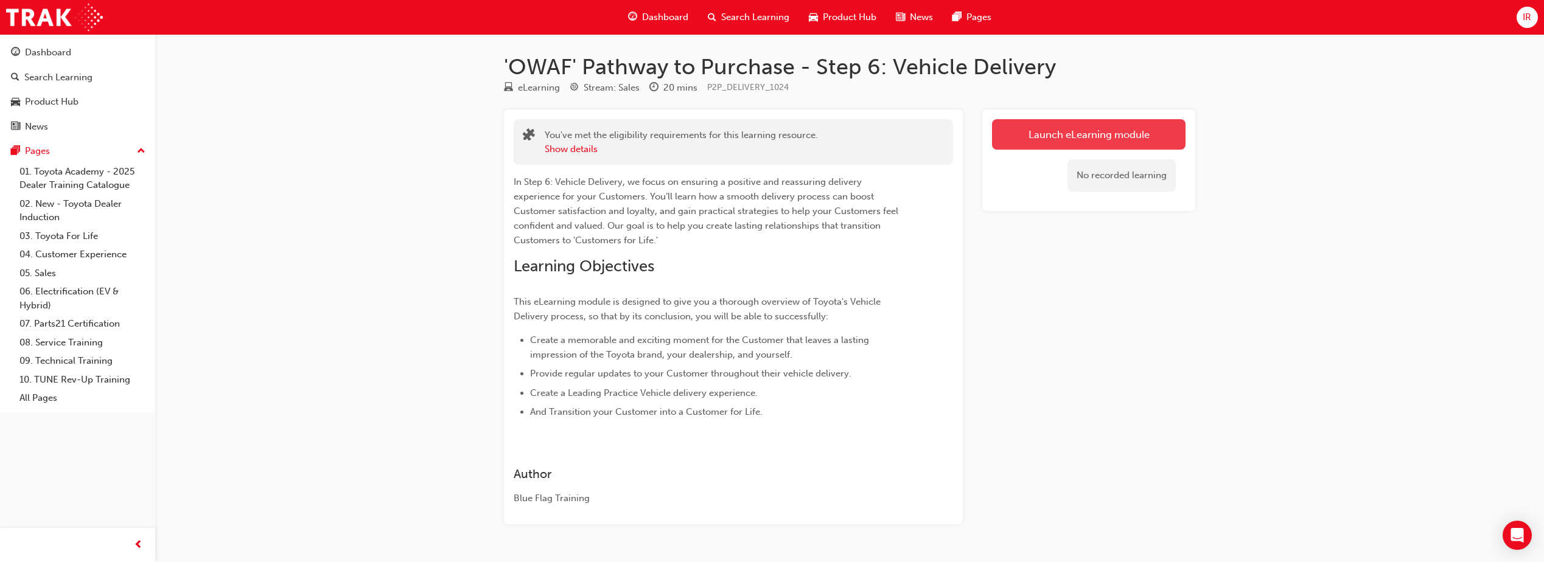
click at [1014, 137] on link "Launch eLearning module" at bounding box center [1089, 134] width 194 height 30
